Goal: Transaction & Acquisition: Purchase product/service

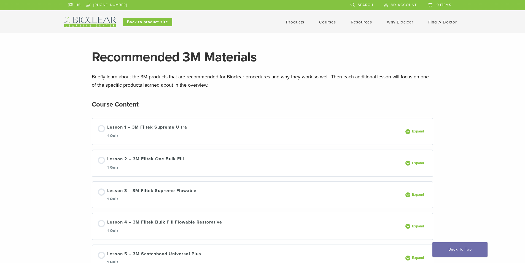
click at [295, 20] on link "Products" at bounding box center [295, 22] width 18 height 5
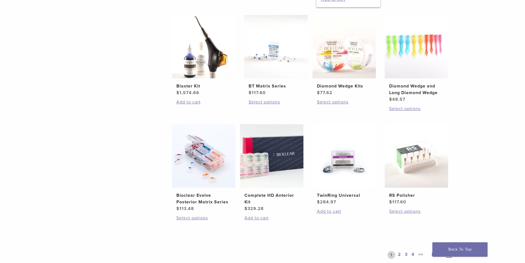
scroll to position [331, 0]
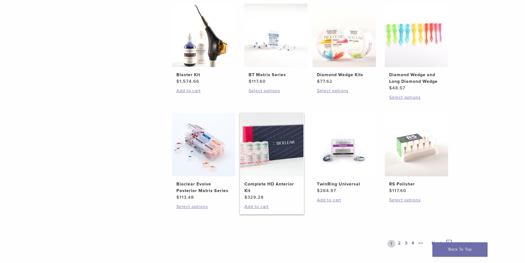
click at [286, 177] on link "Complete HD Anterior Kit $ 329.28" at bounding box center [272, 157] width 64 height 88
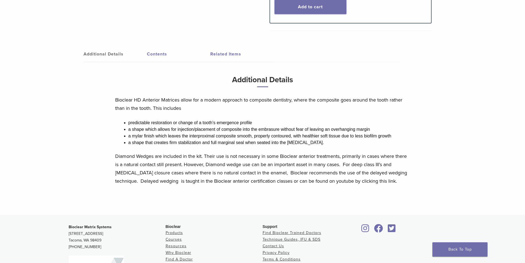
scroll to position [248, 0]
click at [238, 49] on link "Related Items" at bounding box center [241, 54] width 63 height 15
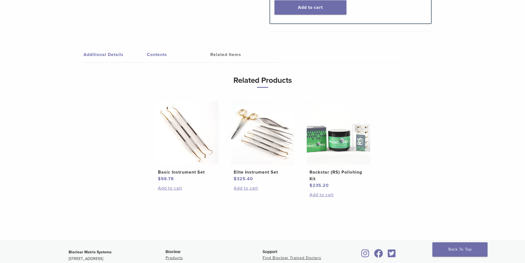
click at [319, 156] on img at bounding box center [338, 132] width 63 height 63
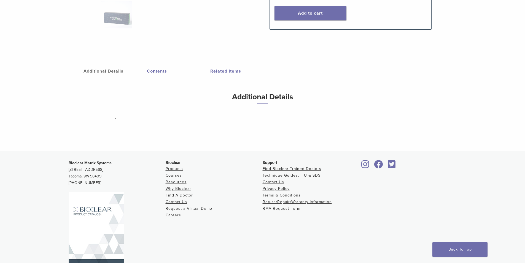
scroll to position [193, 0]
click at [162, 71] on link "Contents" at bounding box center [178, 70] width 63 height 15
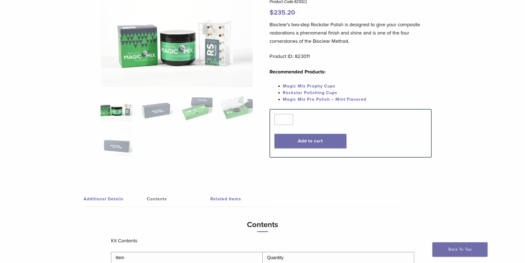
scroll to position [55, 0]
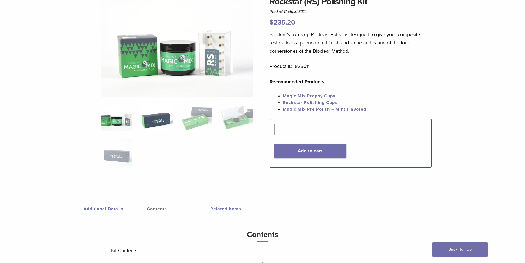
click at [164, 114] on img at bounding box center [157, 118] width 32 height 28
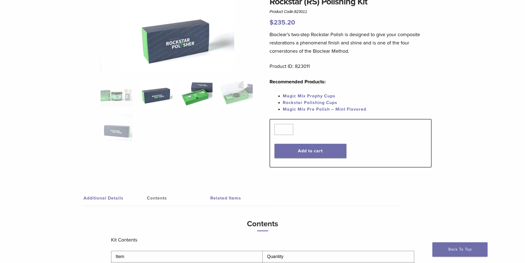
click at [192, 100] on img at bounding box center [197, 93] width 32 height 28
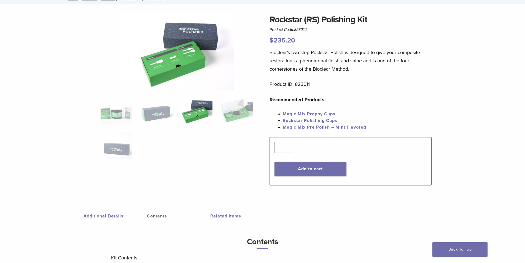
scroll to position [0, 0]
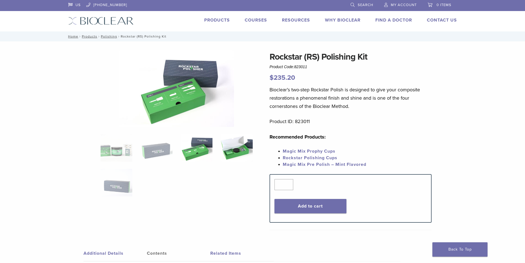
click at [241, 145] on img at bounding box center [237, 148] width 32 height 28
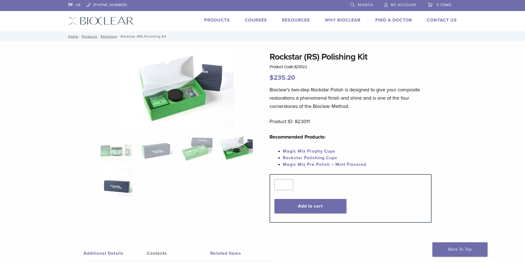
click at [117, 181] on img at bounding box center [117, 183] width 32 height 28
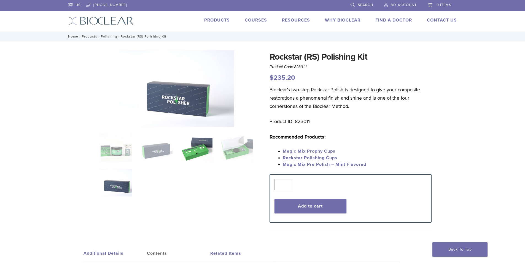
click at [193, 149] on img at bounding box center [197, 148] width 32 height 28
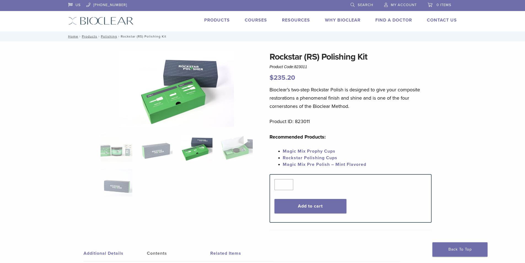
click at [168, 93] on img at bounding box center [176, 88] width 115 height 77
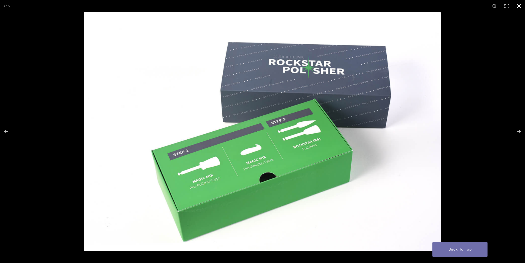
click at [61, 171] on div at bounding box center [262, 131] width 525 height 263
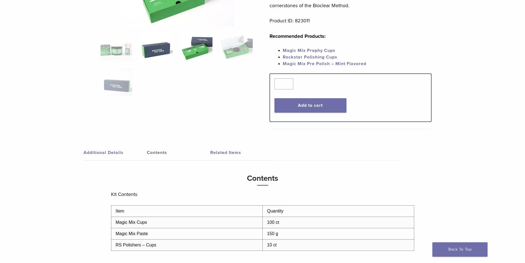
scroll to position [110, 0]
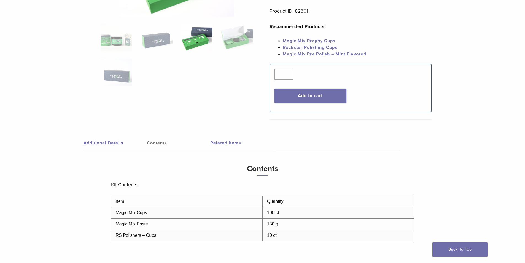
click at [112, 140] on link "Additional Details" at bounding box center [115, 142] width 63 height 15
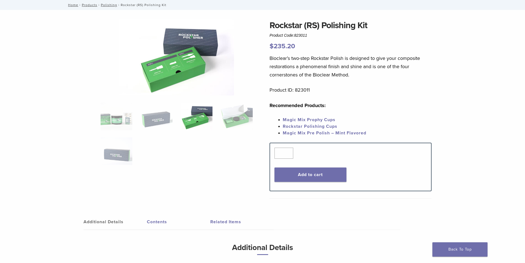
scroll to position [0, 0]
